Goal: Information Seeking & Learning: Learn about a topic

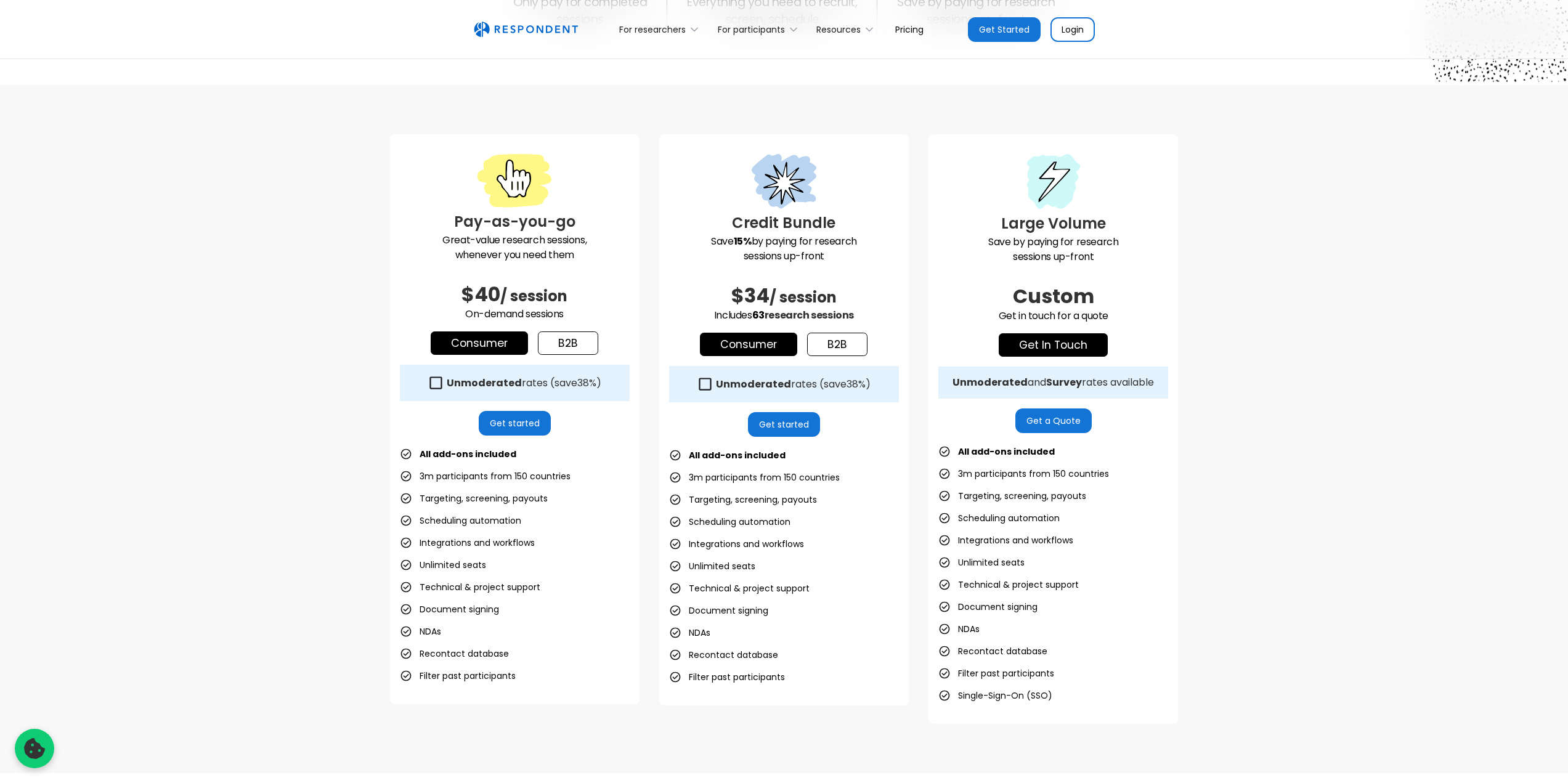
scroll to position [308, 0]
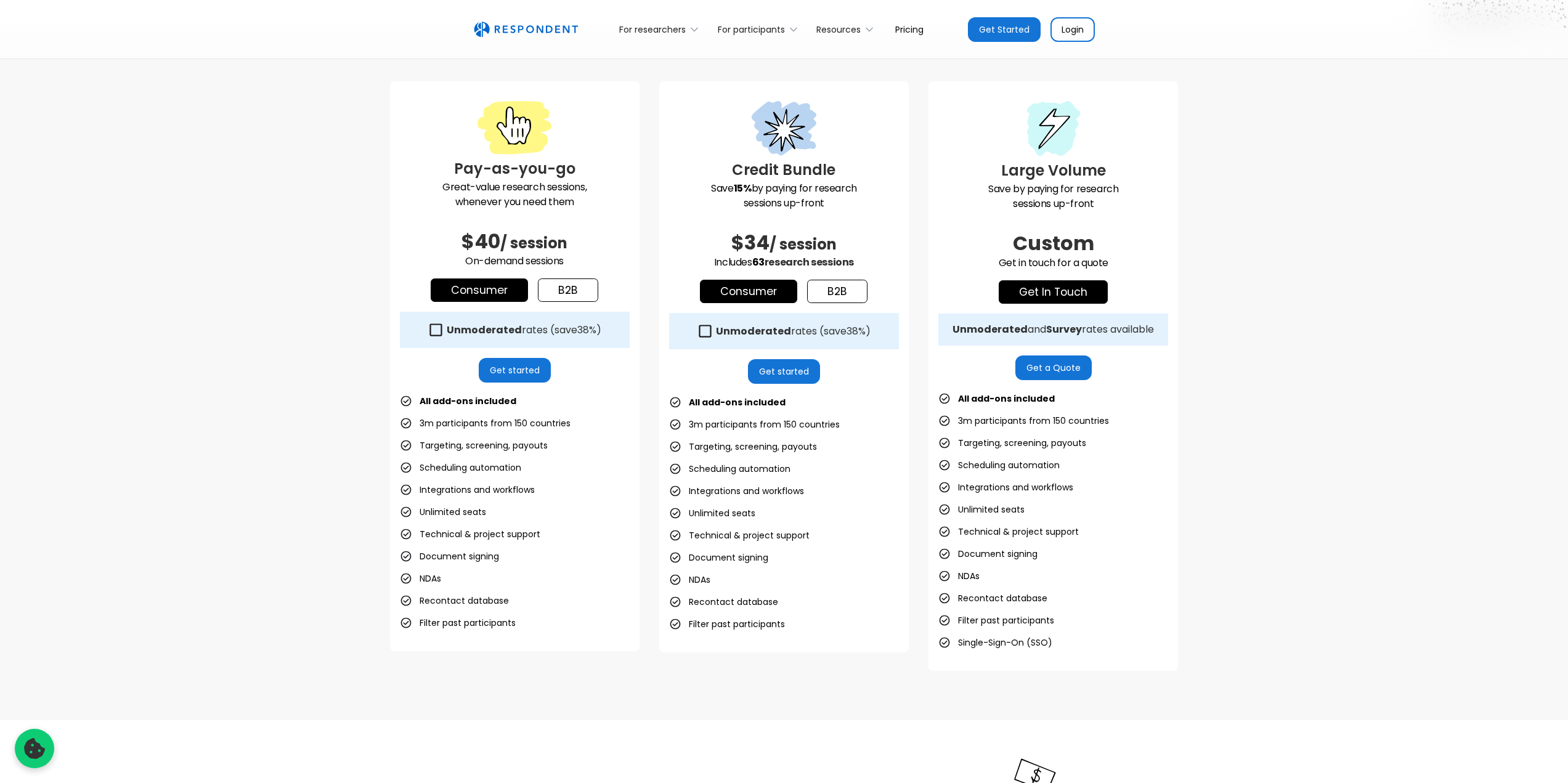
click at [821, 198] on p "Save 15% by paying for research sessions up-front" at bounding box center [784, 196] width 230 height 30
click at [799, 158] on div at bounding box center [784, 130] width 230 height 58
click at [826, 293] on link "b2b" at bounding box center [838, 291] width 60 height 23
click at [778, 294] on link "Consumer" at bounding box center [749, 291] width 97 height 23
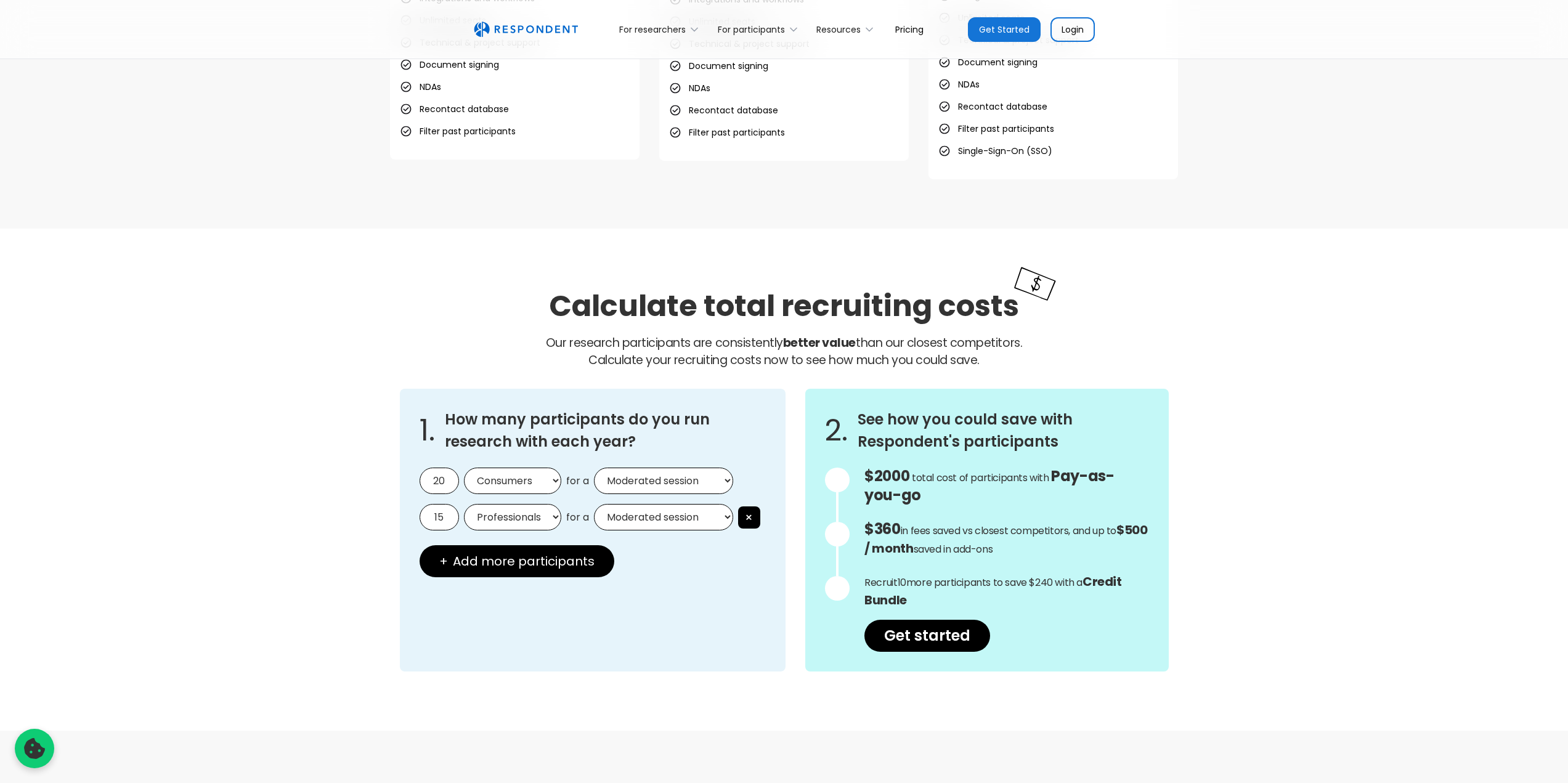
scroll to position [801, 0]
click at [753, 517] on button "×" at bounding box center [749, 516] width 22 height 22
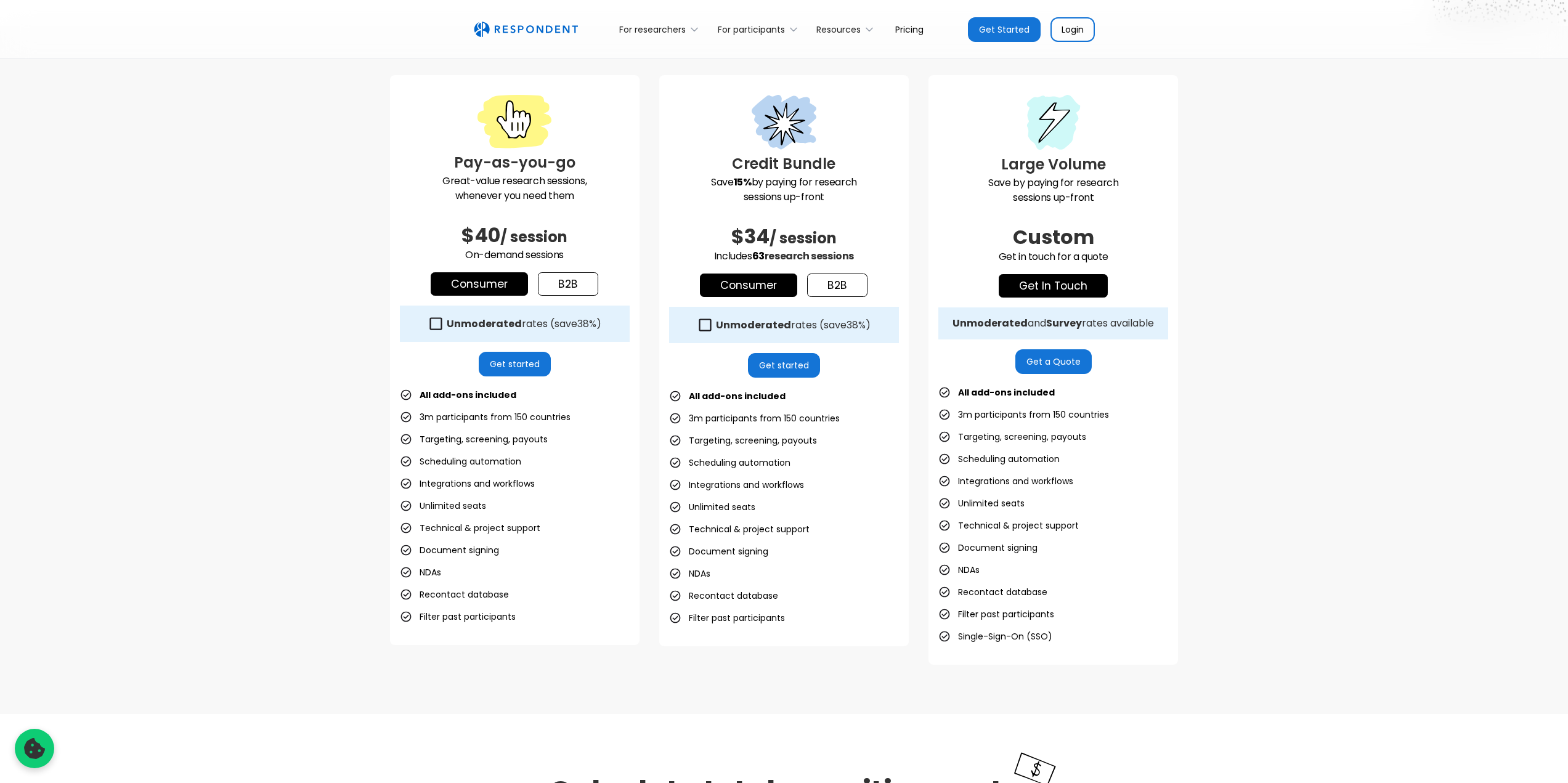
scroll to position [308, 0]
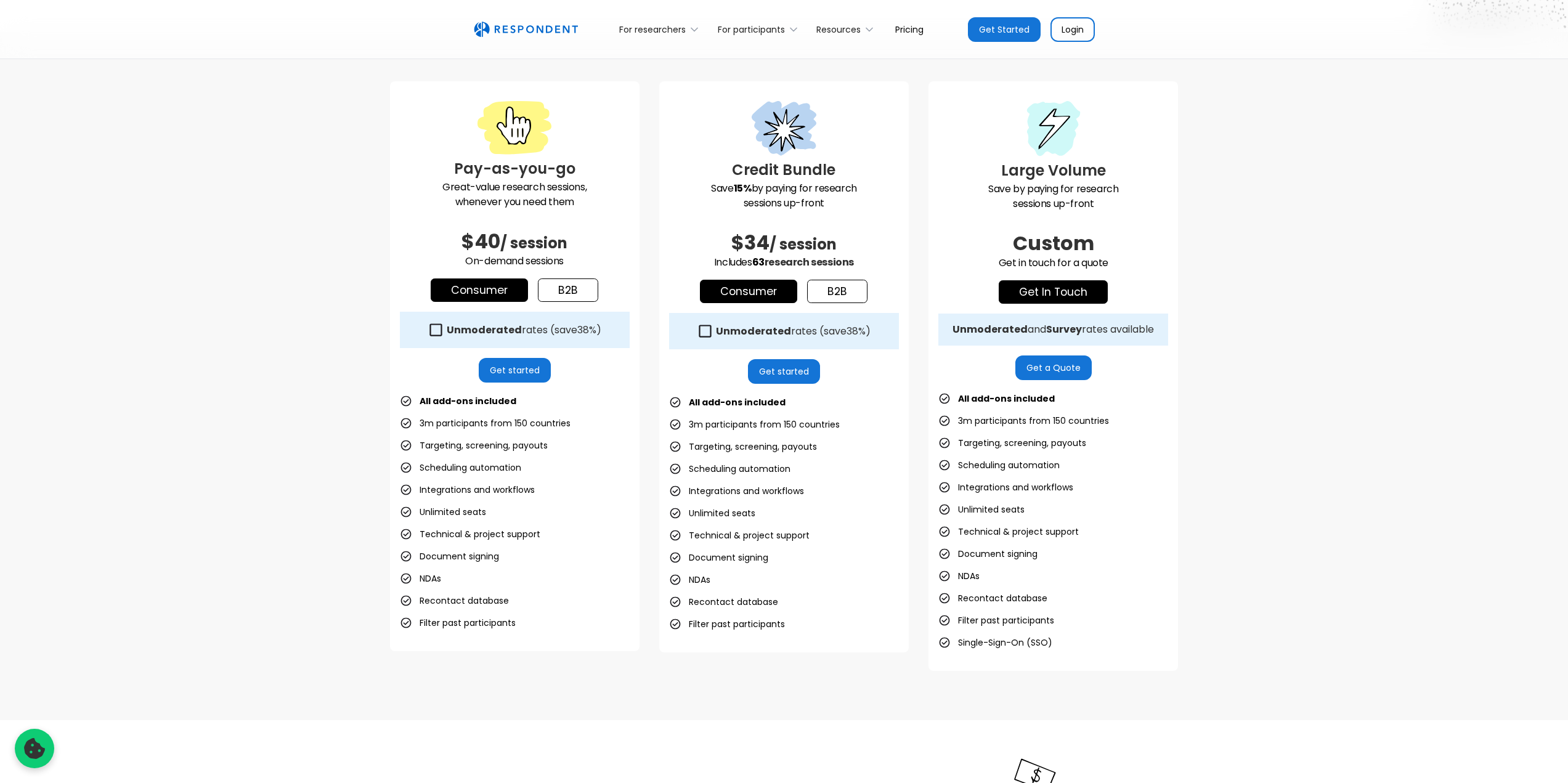
click at [721, 514] on li "Unlimited seats" at bounding box center [713, 513] width 86 height 17
click at [846, 254] on h2 "$34 / session" at bounding box center [784, 243] width 230 height 25
click at [732, 450] on li "Targeting, screening, payouts" at bounding box center [743, 447] width 148 height 17
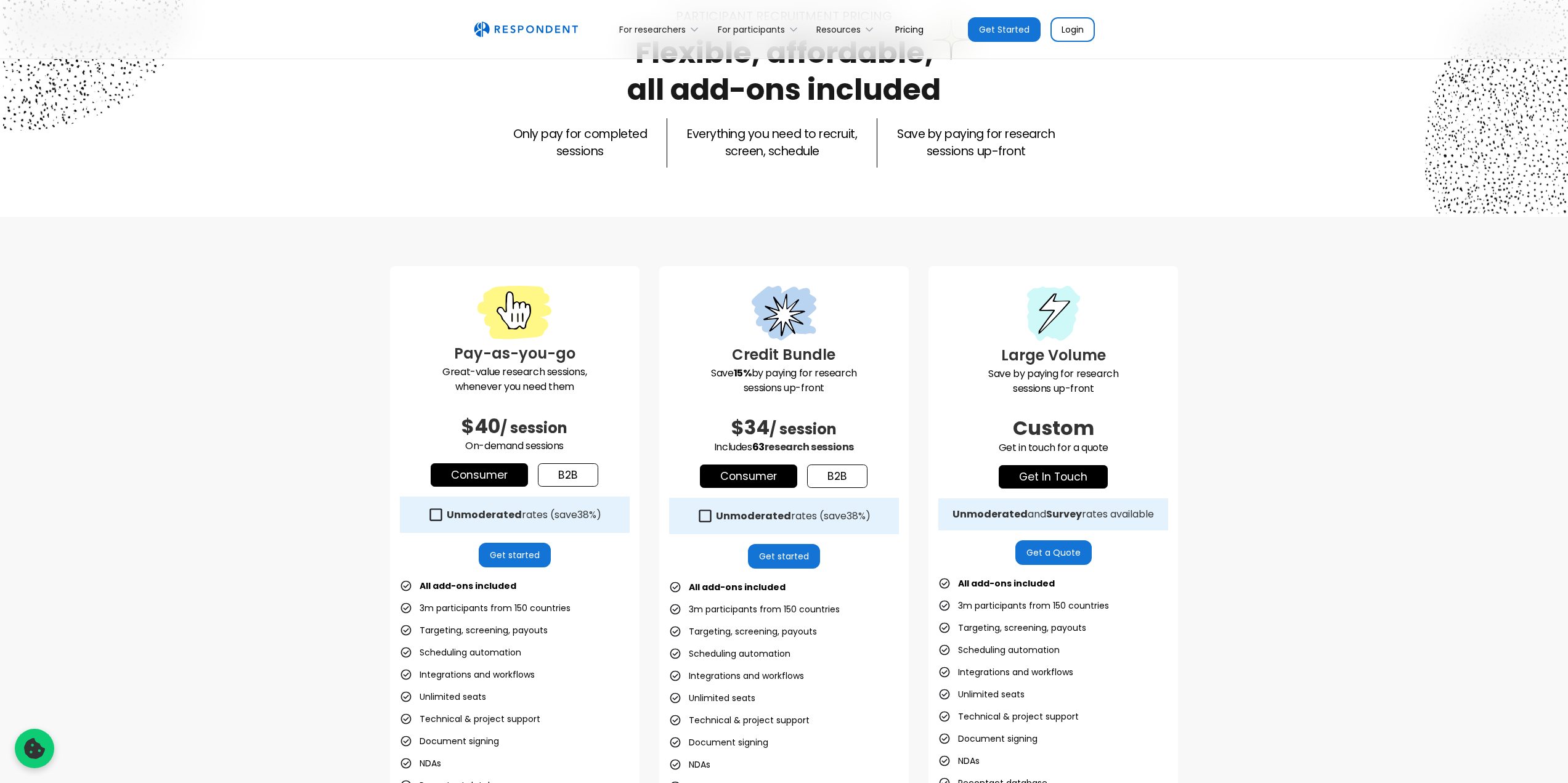
drag, startPoint x: 759, startPoint y: 288, endPoint x: 772, endPoint y: 304, distance: 20.6
click at [761, 288] on icon at bounding box center [784, 313] width 72 height 55
click at [773, 305] on icon at bounding box center [784, 313] width 65 height 55
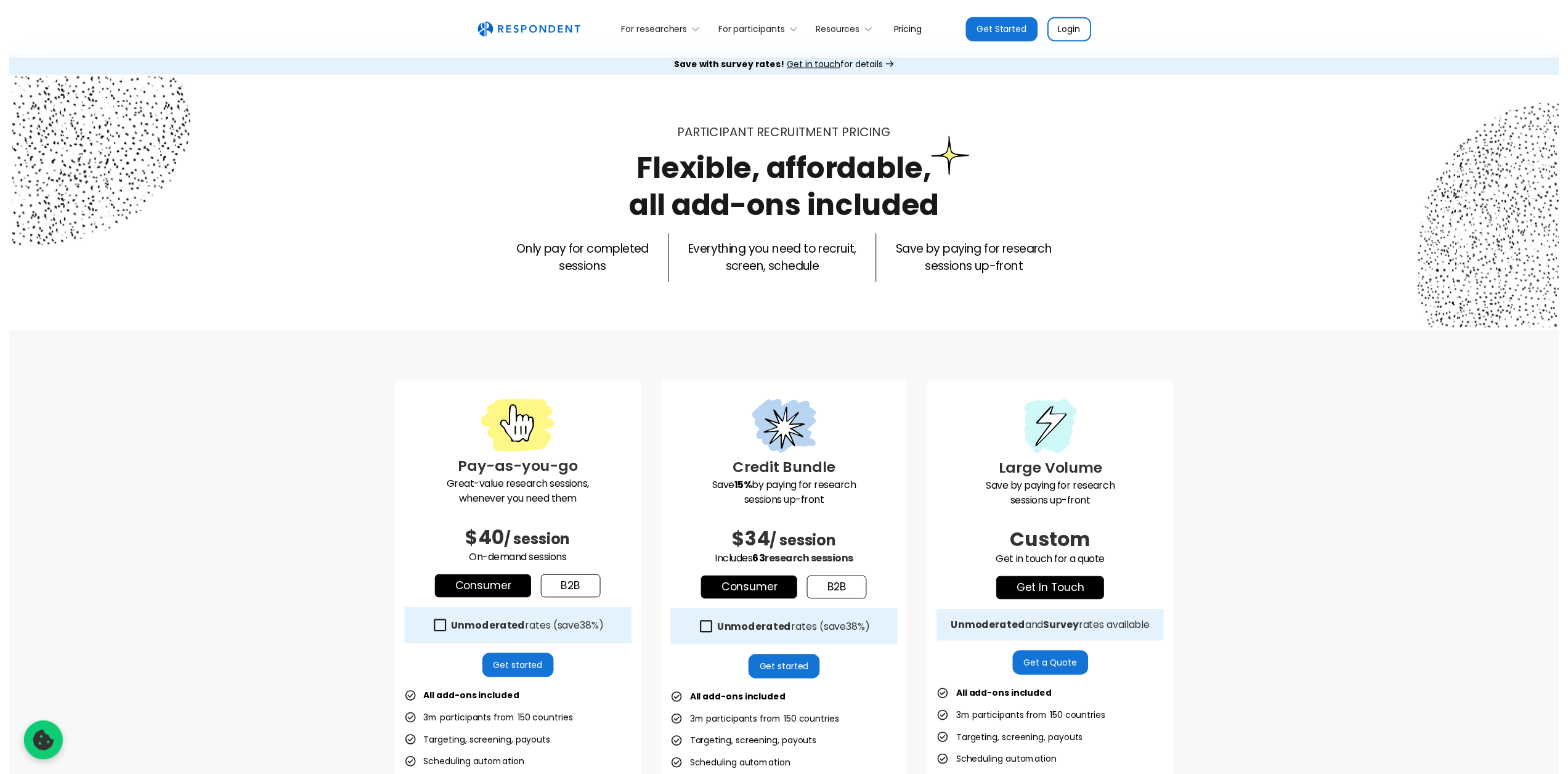
scroll to position [0, 0]
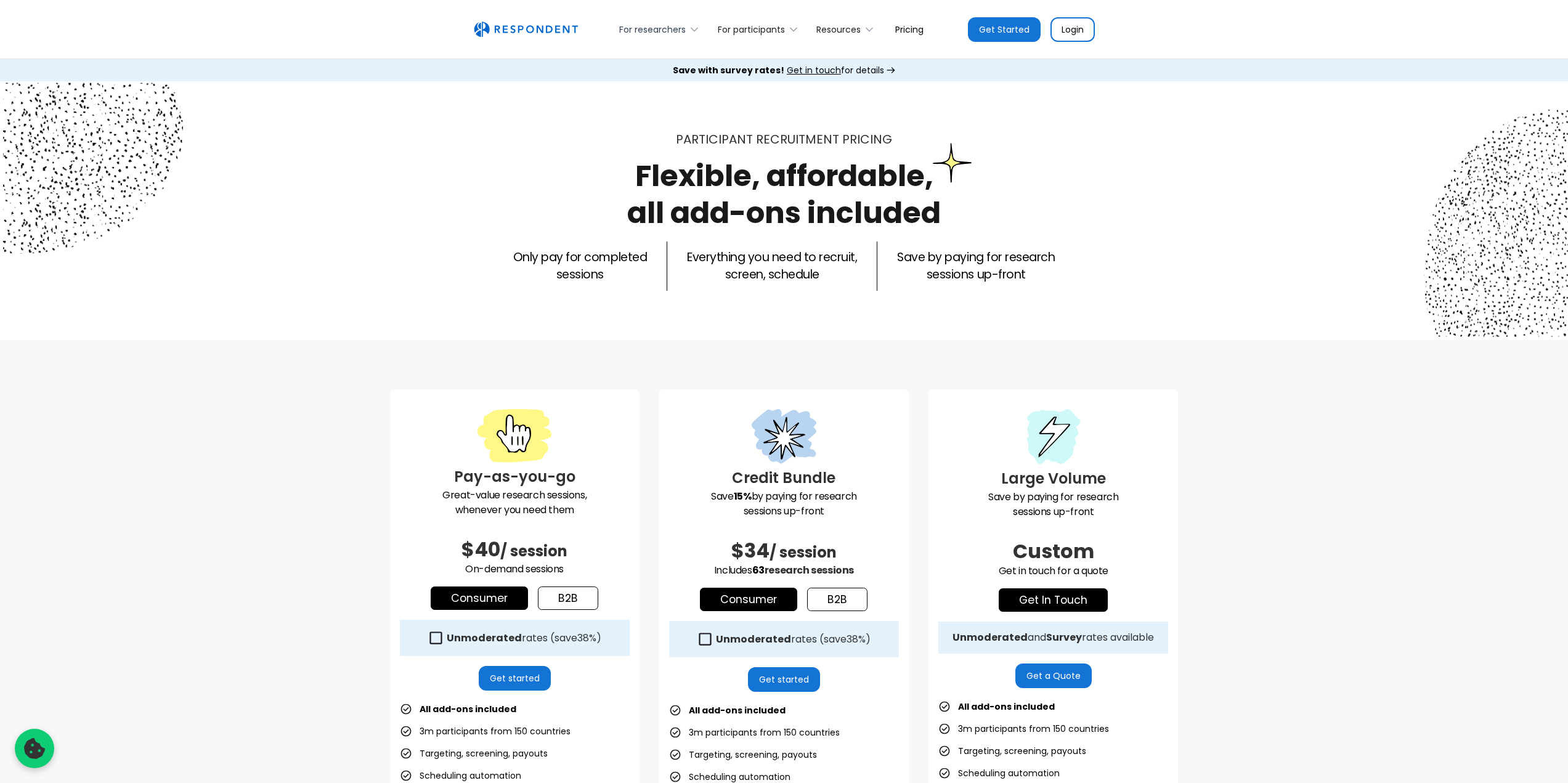
click at [677, 25] on div "For researchers" at bounding box center [653, 30] width 67 height 12
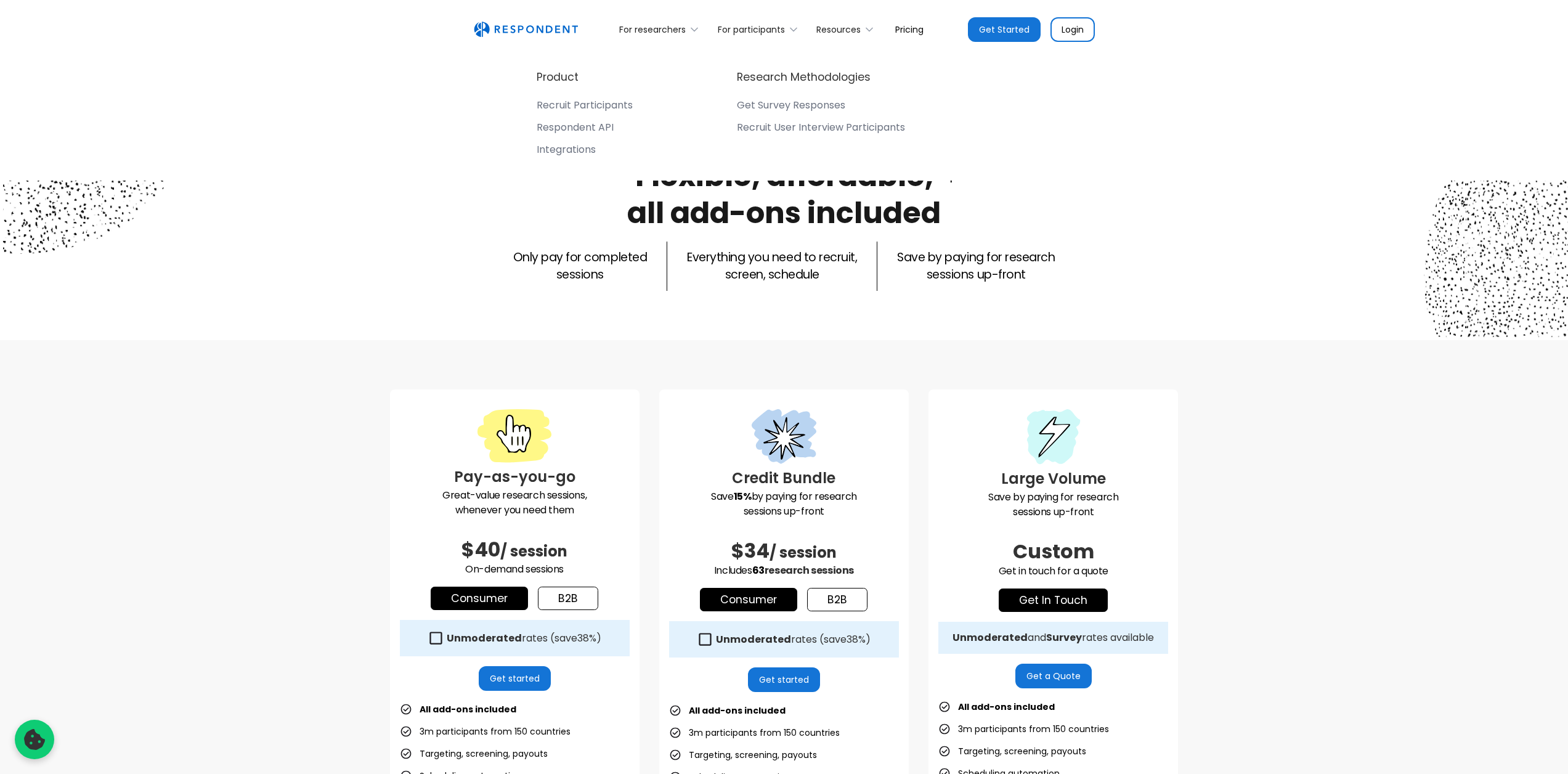
click at [758, 103] on div "Get Survey Responses" at bounding box center [791, 105] width 108 height 12
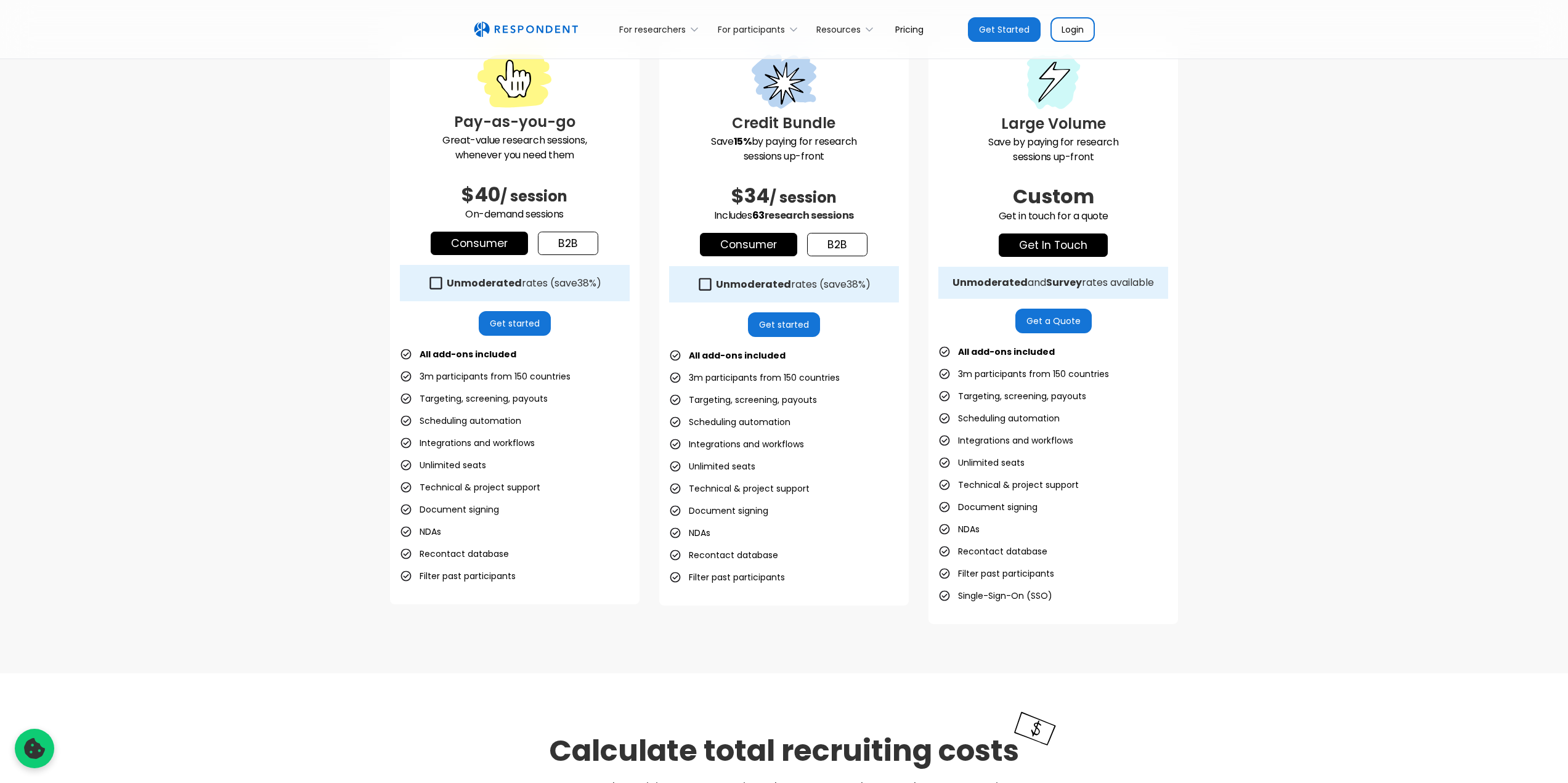
scroll to position [370, 0]
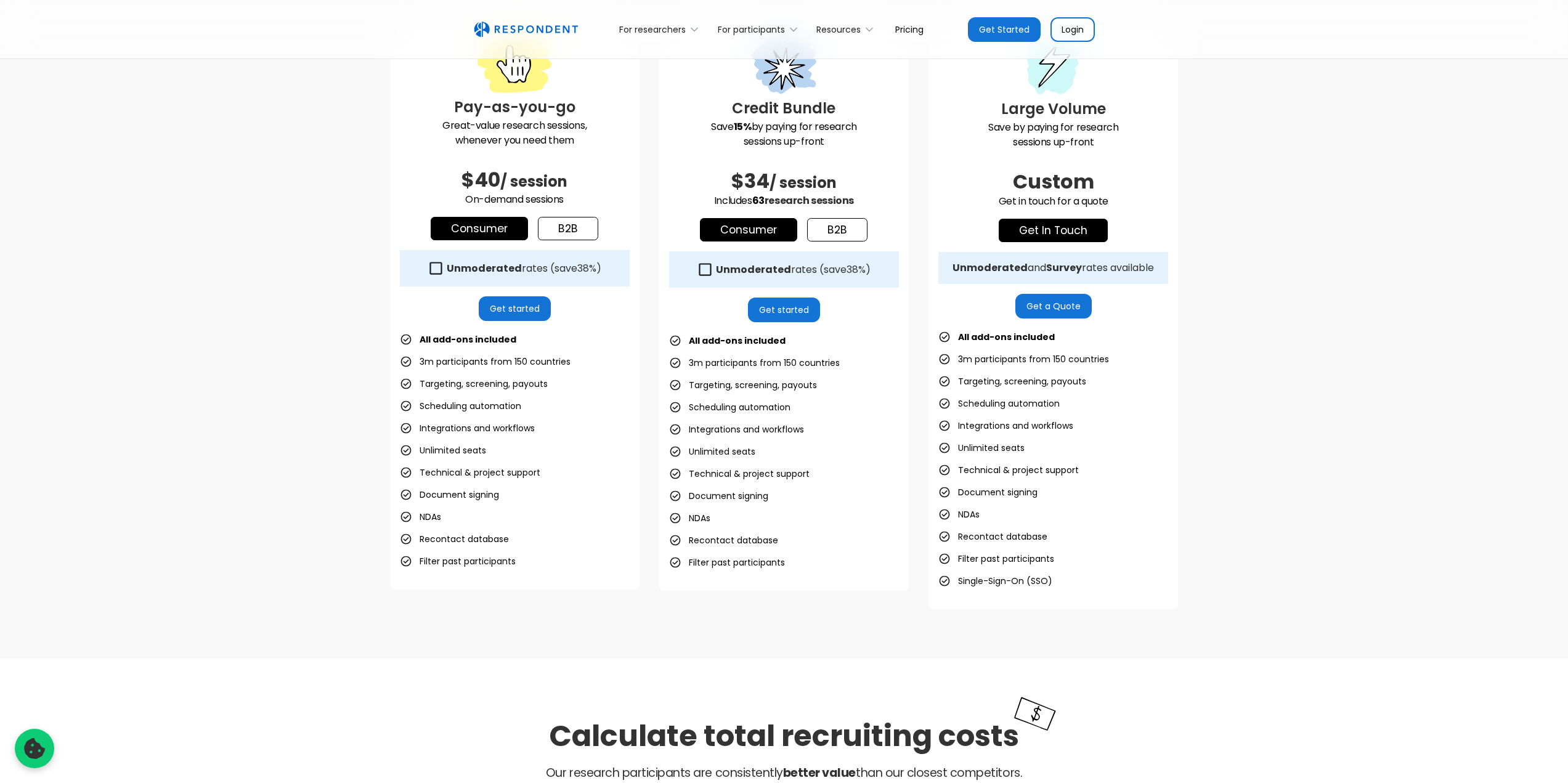
click at [809, 308] on link "Get started" at bounding box center [784, 310] width 72 height 25
